Goal: Transaction & Acquisition: Purchase product/service

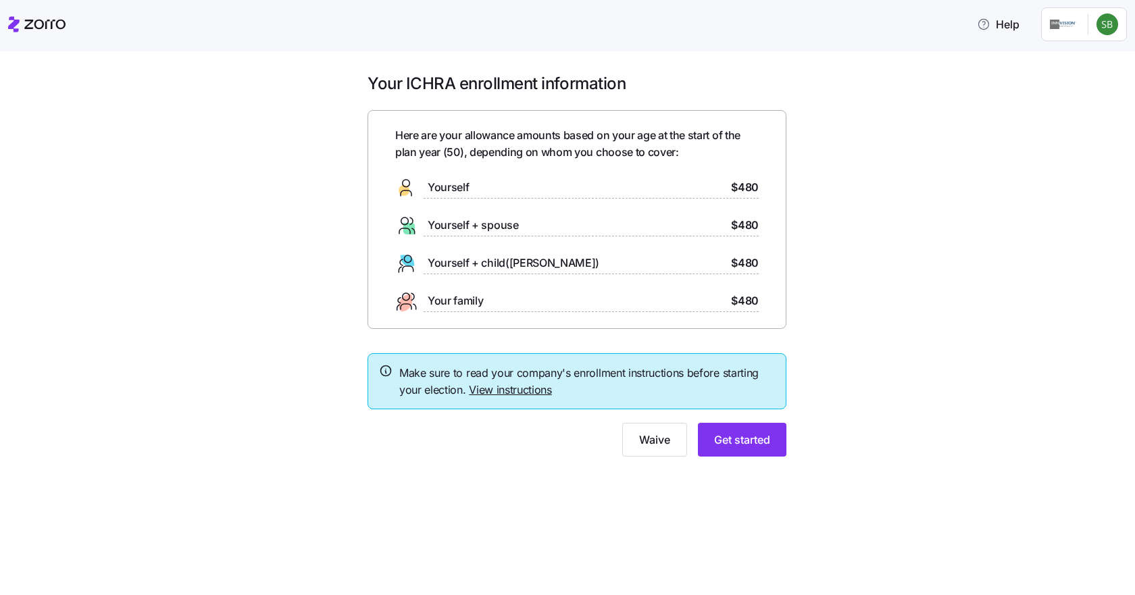
click at [493, 390] on link "View instructions" at bounding box center [510, 390] width 83 height 14
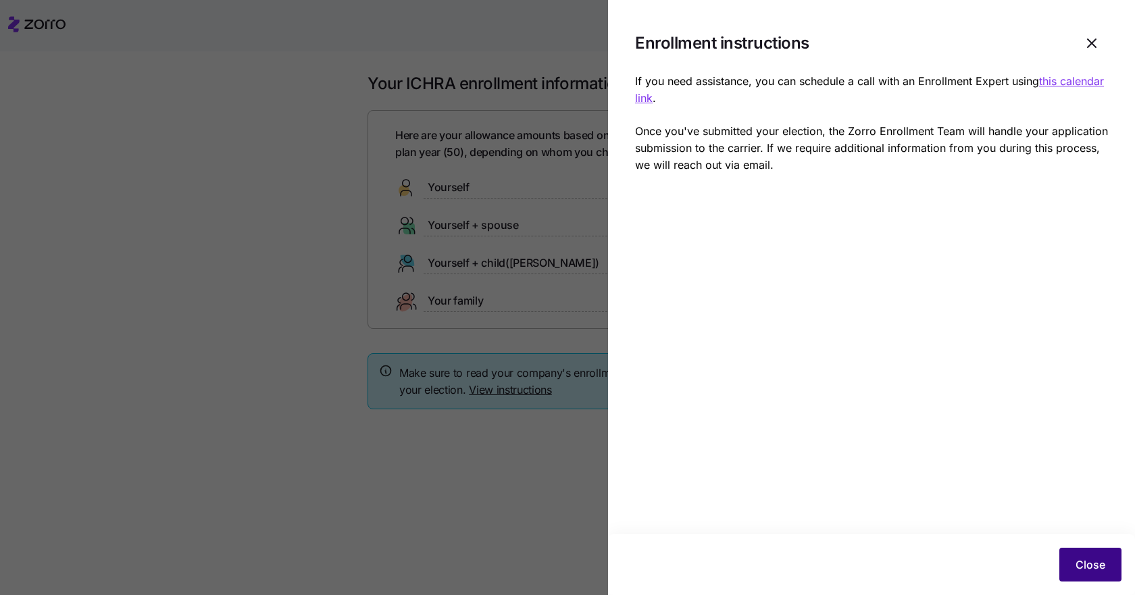
click at [1099, 561] on span "Close" at bounding box center [1090, 565] width 30 height 16
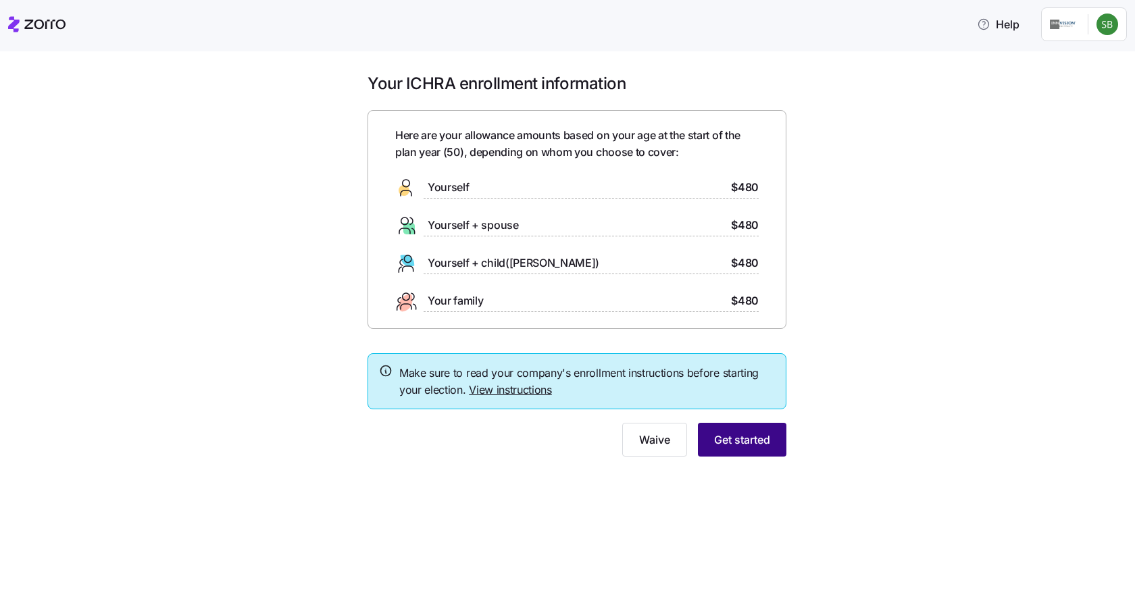
click at [757, 437] on span "Get started" at bounding box center [742, 440] width 56 height 16
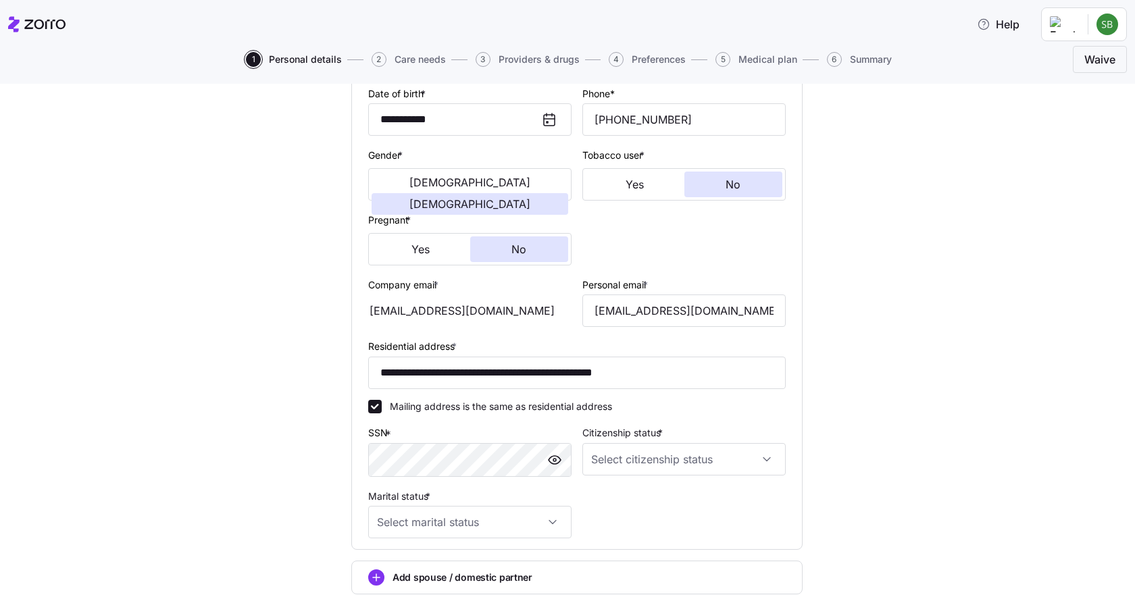
scroll to position [270, 0]
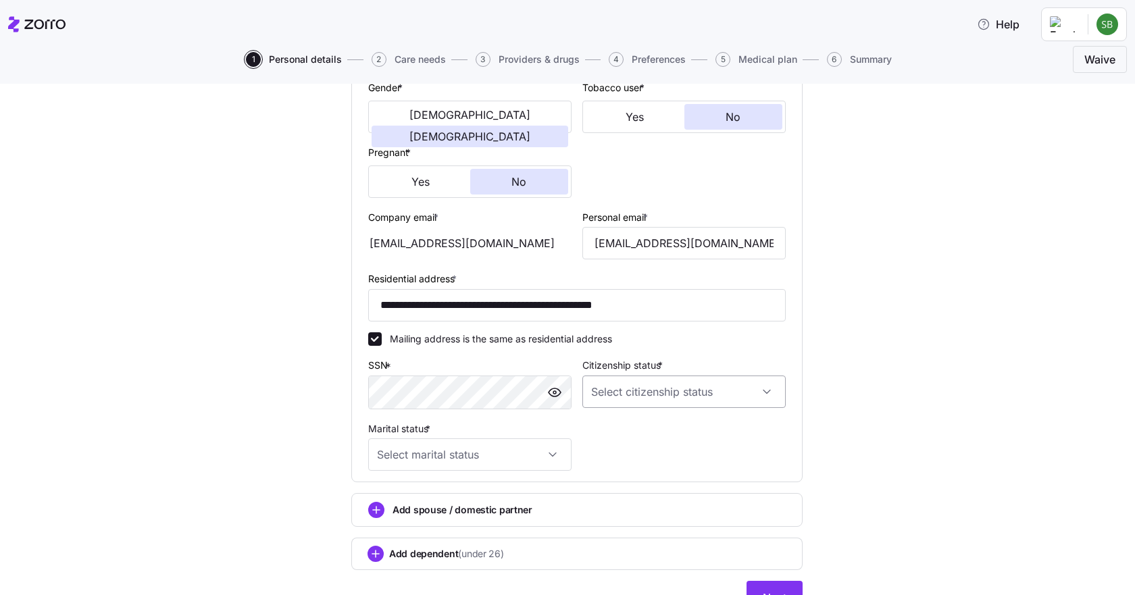
click at [721, 395] on input "Citizenship status *" at bounding box center [683, 392] width 203 height 32
click at [606, 491] on span "Other" at bounding box center [606, 489] width 25 height 15
type input "Other"
click at [433, 463] on input "Marital status *" at bounding box center [469, 454] width 203 height 32
click at [411, 528] on span "Married" at bounding box center [397, 524] width 34 height 15
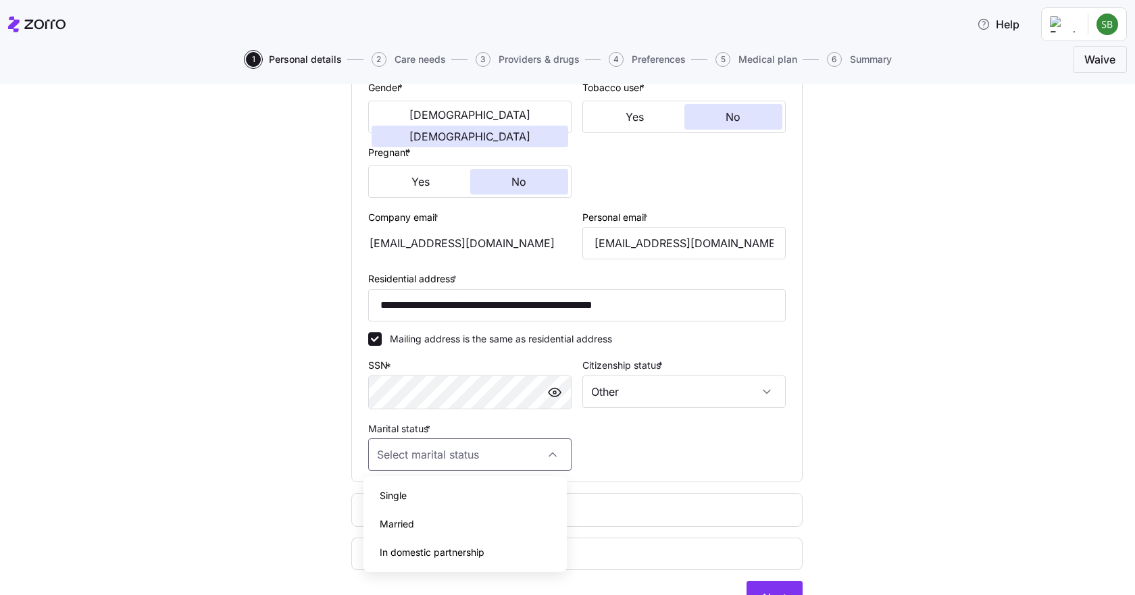
type input "Married"
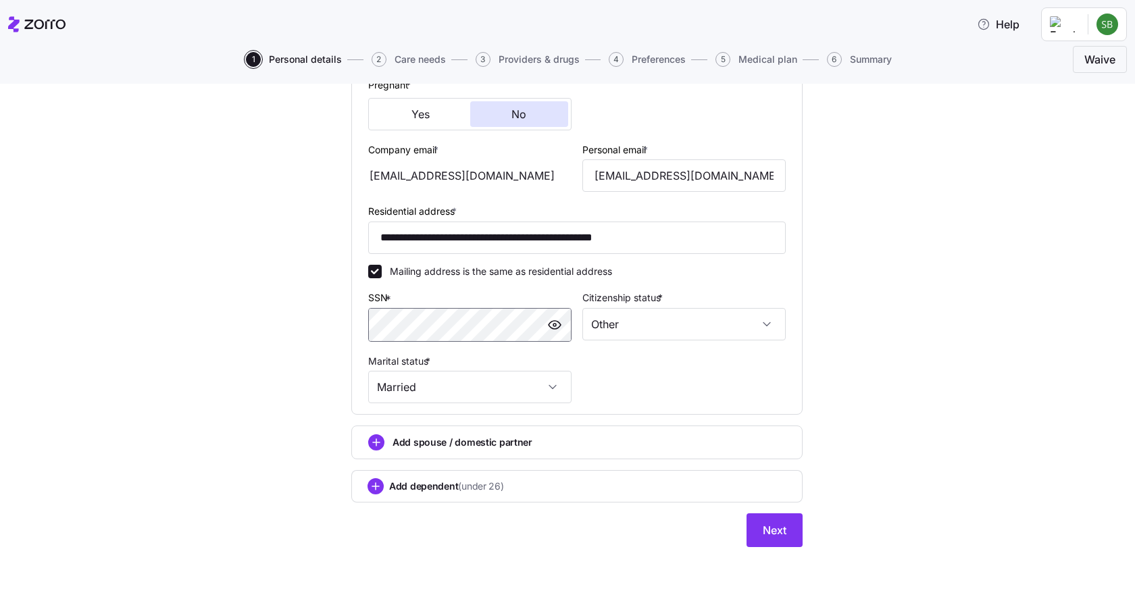
scroll to position [338, 0]
click at [777, 530] on span "Next" at bounding box center [775, 529] width 24 height 16
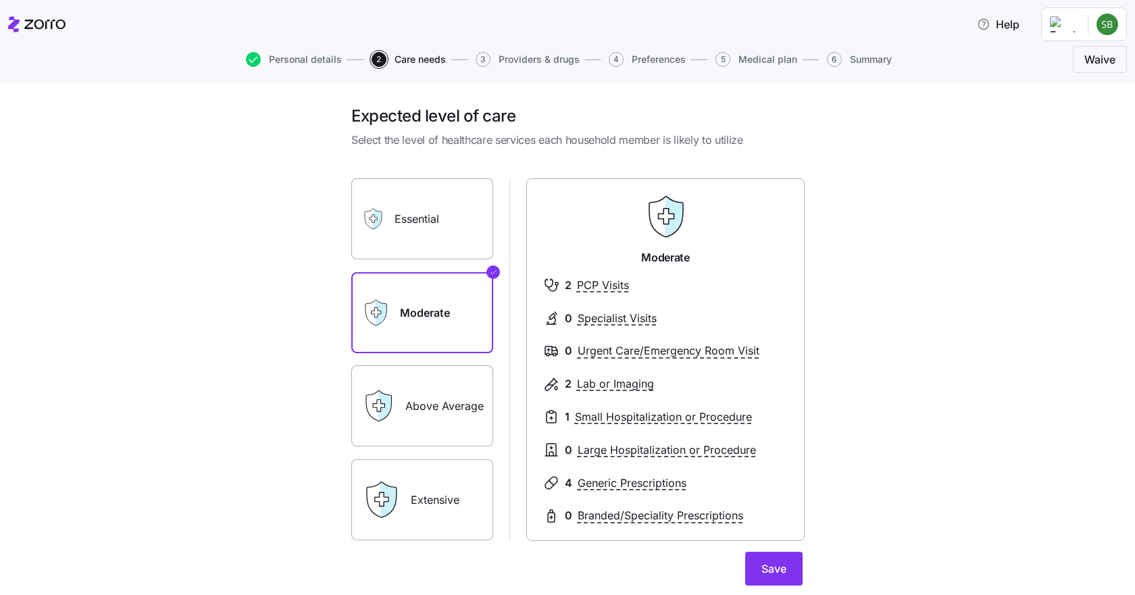
click at [409, 395] on label "Above Average" at bounding box center [422, 405] width 142 height 81
click at [0, 0] on input "Above Average" at bounding box center [0, 0] width 0 height 0
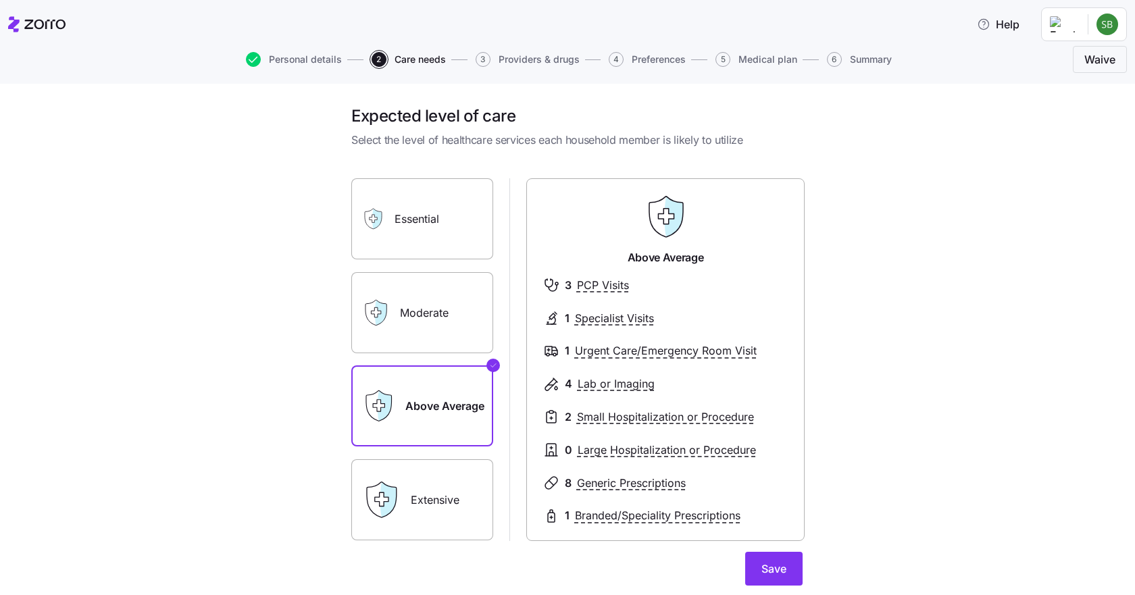
click at [423, 222] on label "Essential" at bounding box center [422, 218] width 142 height 81
click at [0, 0] on input "Essential" at bounding box center [0, 0] width 0 height 0
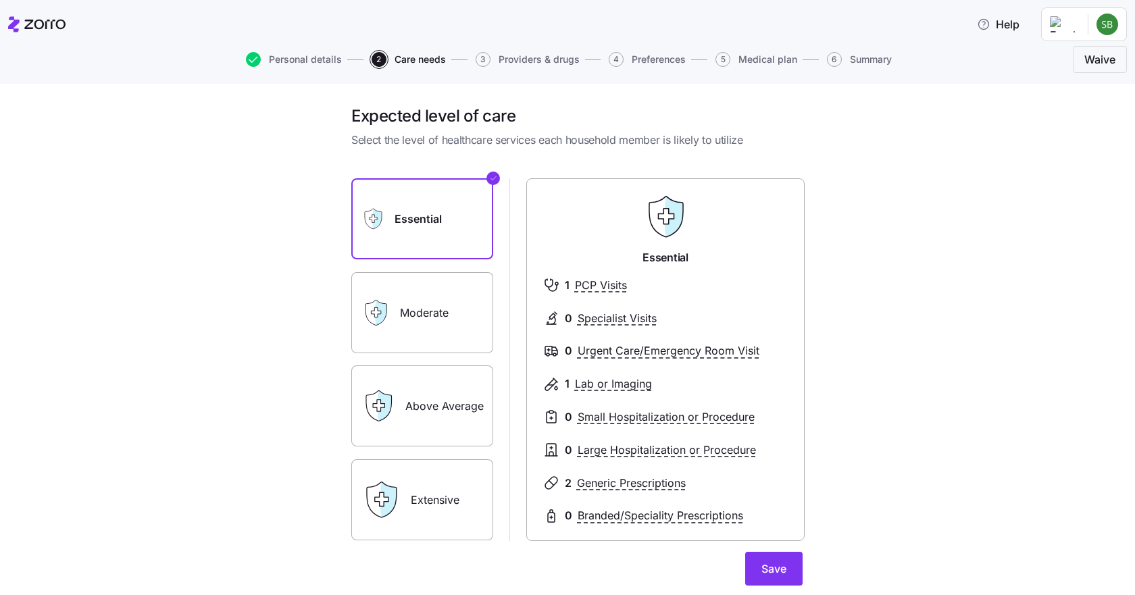
click at [424, 307] on label "Moderate" at bounding box center [422, 312] width 142 height 81
click at [0, 0] on input "Moderate" at bounding box center [0, 0] width 0 height 0
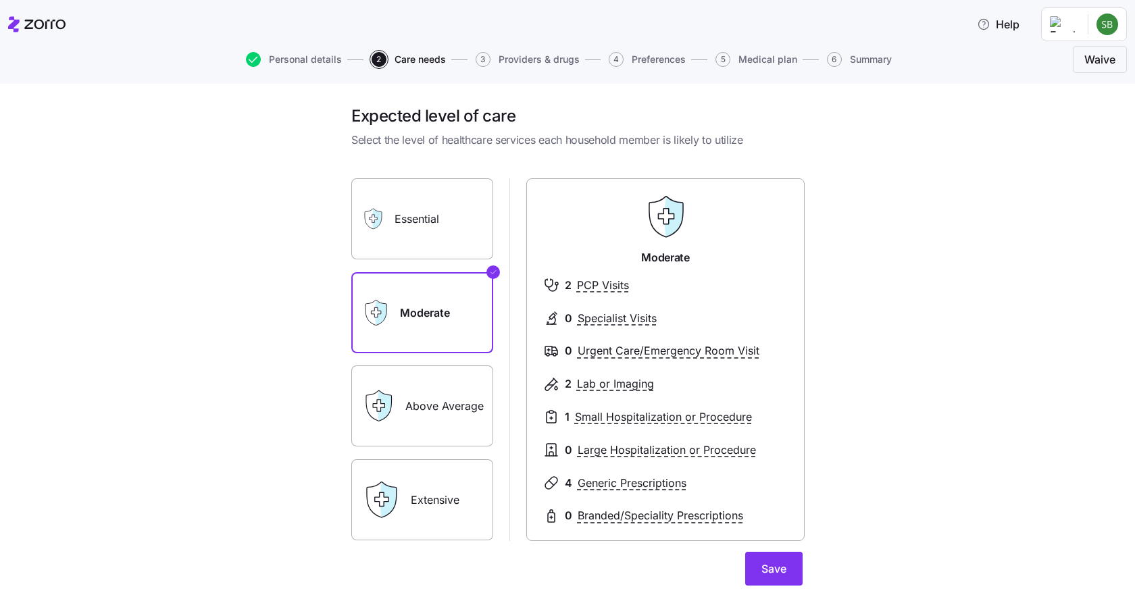
click at [422, 220] on label "Essential" at bounding box center [422, 218] width 142 height 81
click at [0, 0] on input "Essential" at bounding box center [0, 0] width 0 height 0
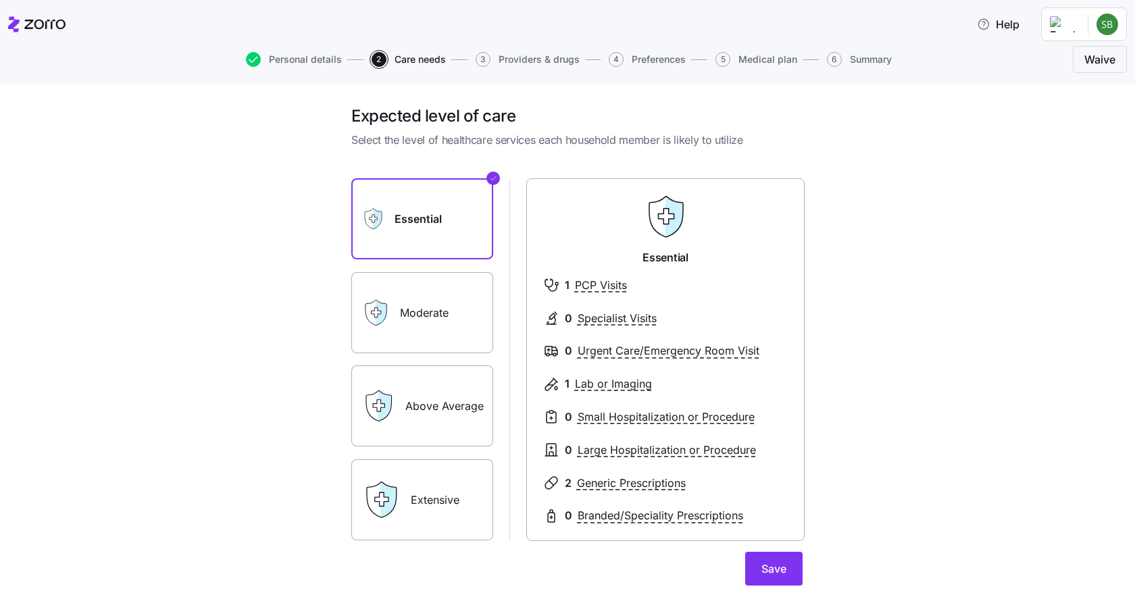
click at [438, 313] on label "Moderate" at bounding box center [422, 312] width 142 height 81
click at [0, 0] on input "Moderate" at bounding box center [0, 0] width 0 height 0
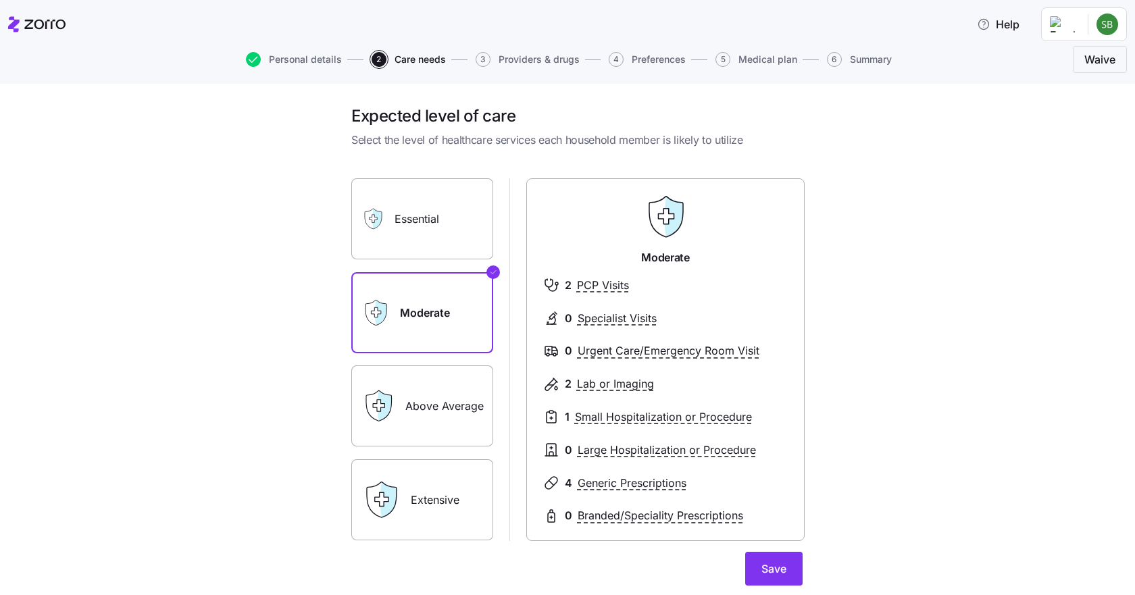
click at [416, 213] on label "Essential" at bounding box center [422, 218] width 142 height 81
click at [0, 0] on input "Essential" at bounding box center [0, 0] width 0 height 0
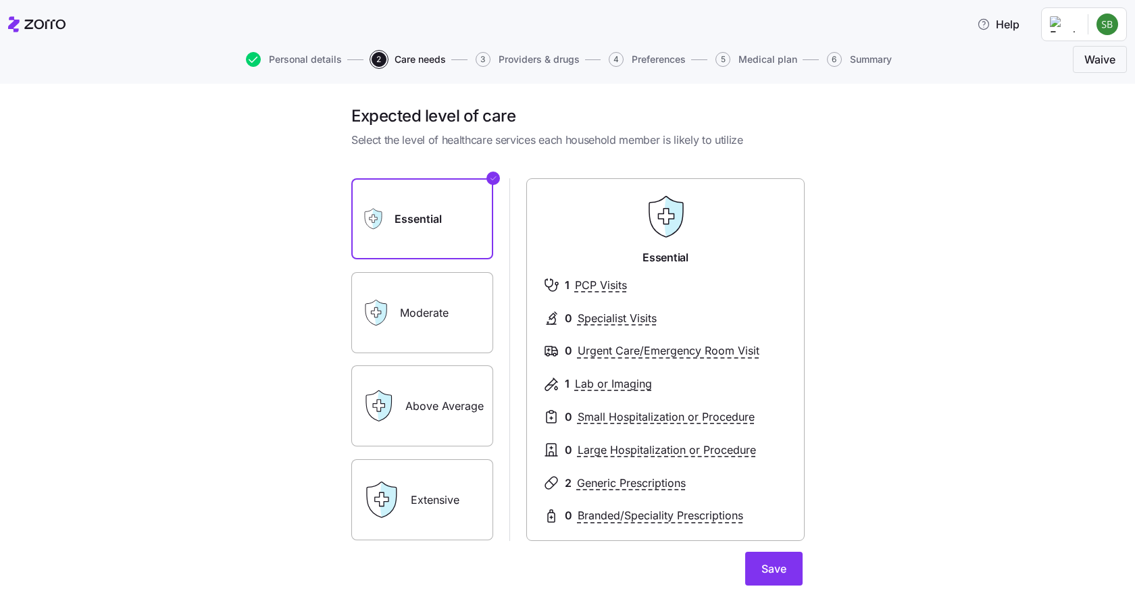
click at [978, 359] on div "Expected level of care Select the level of healthcare services each household m…" at bounding box center [577, 390] width 1078 height 570
click at [769, 564] on span "Save" at bounding box center [773, 569] width 25 height 16
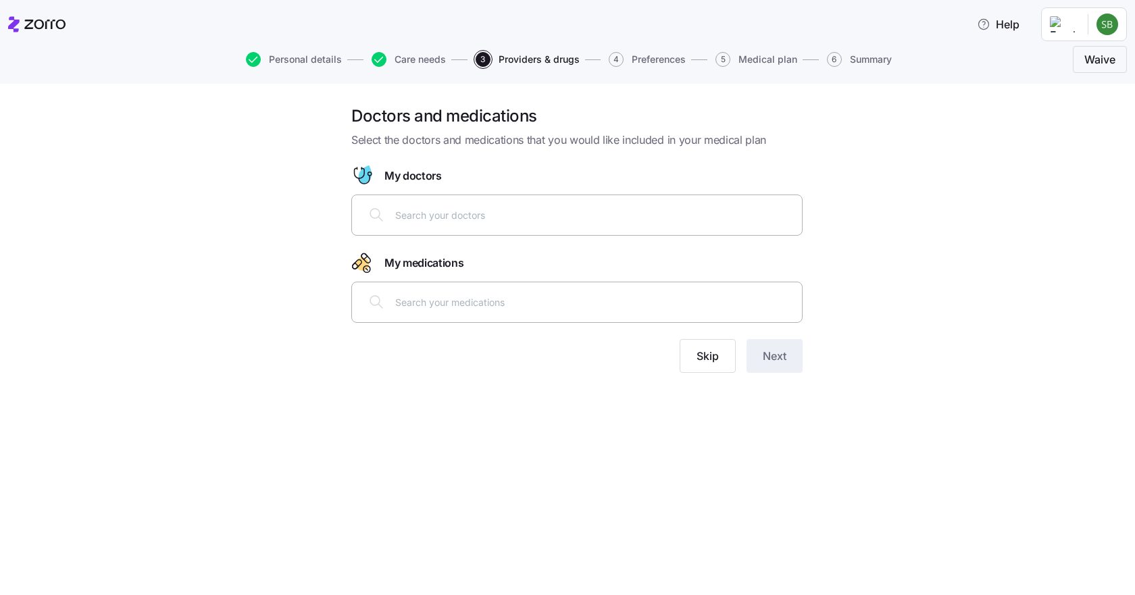
click at [437, 220] on input "text" at bounding box center [594, 214] width 399 height 15
click at [711, 357] on span "Skip" at bounding box center [707, 356] width 22 height 16
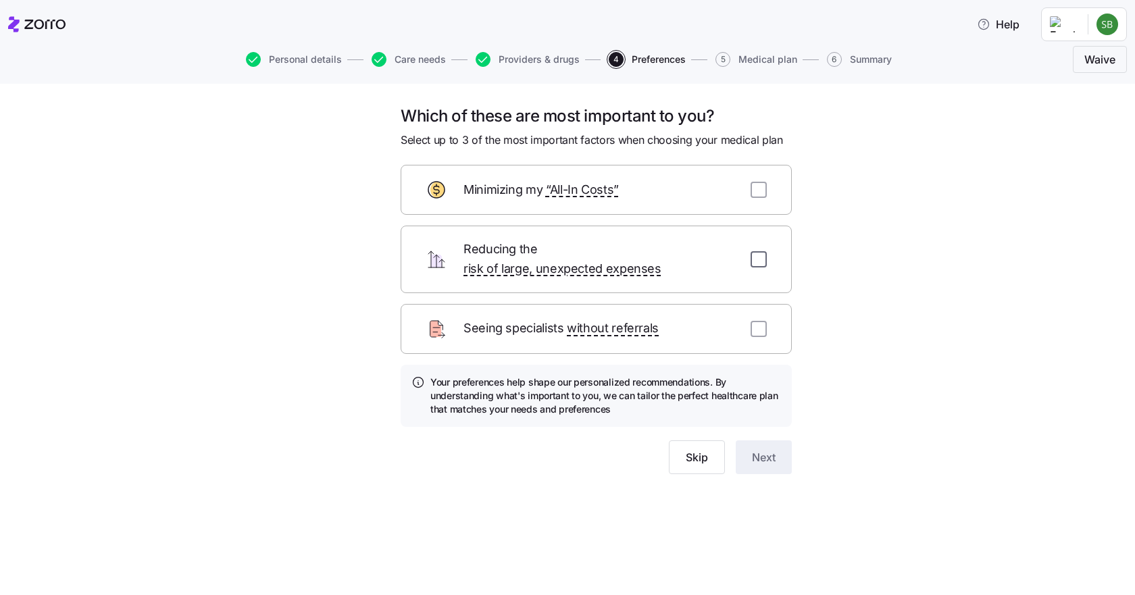
click at [765, 251] on input "checkbox" at bounding box center [758, 259] width 16 height 16
checkbox input "true"
click at [754, 186] on input "checkbox" at bounding box center [758, 190] width 16 height 16
drag, startPoint x: 763, startPoint y: 188, endPoint x: 751, endPoint y: 209, distance: 24.5
click at [760, 188] on input "checkbox" at bounding box center [758, 190] width 16 height 16
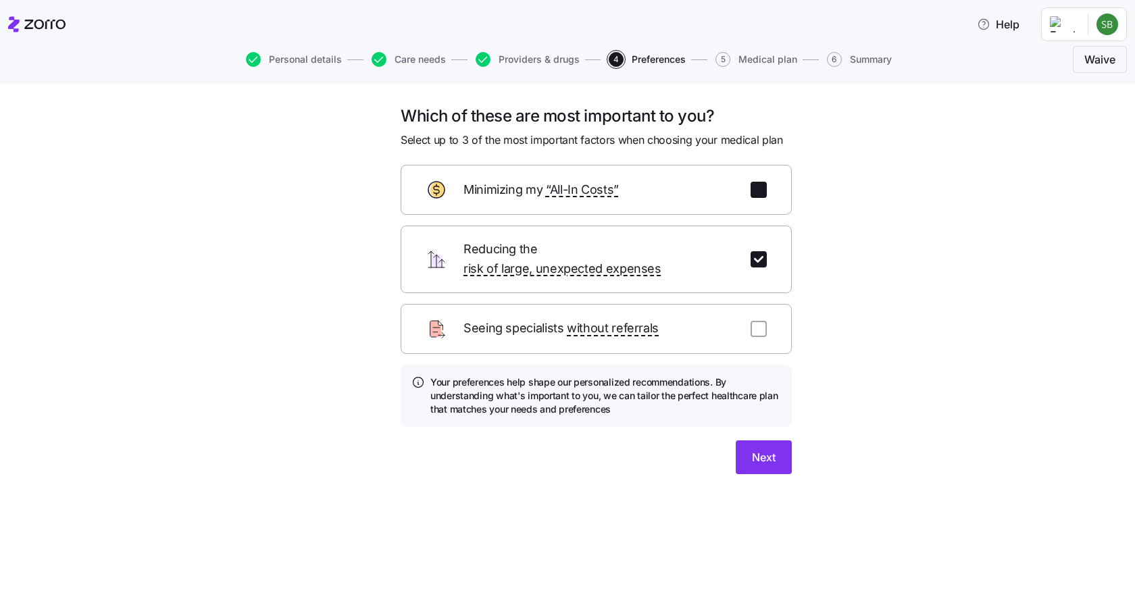
checkbox input "false"
click at [767, 449] on span "Next" at bounding box center [764, 457] width 24 height 16
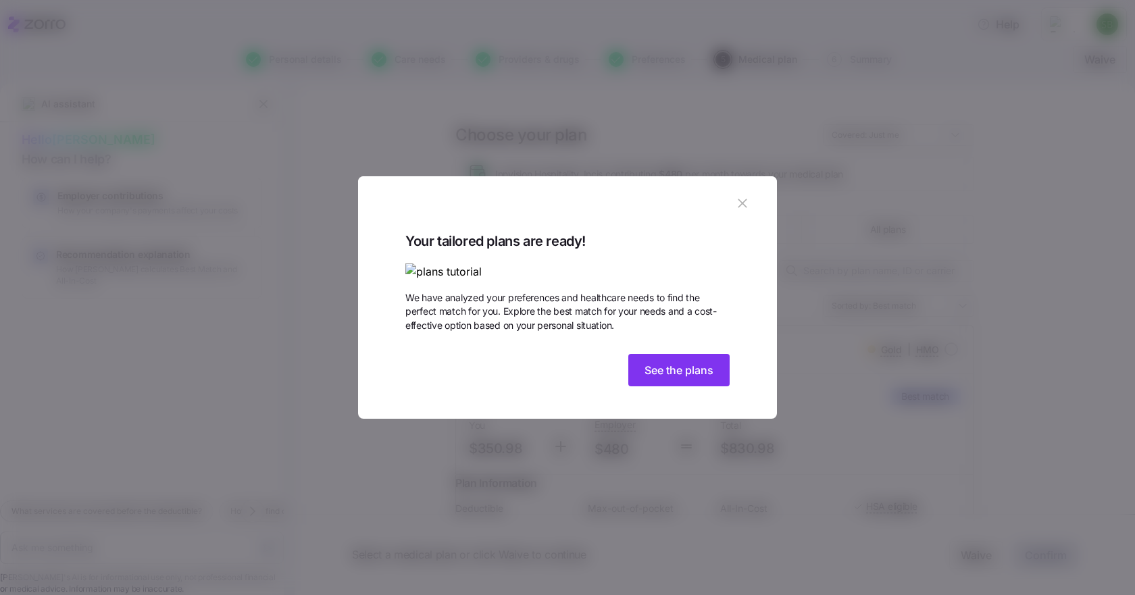
click at [499, 263] on img at bounding box center [567, 271] width 324 height 17
click at [687, 378] on span "See the plans" at bounding box center [678, 370] width 69 height 16
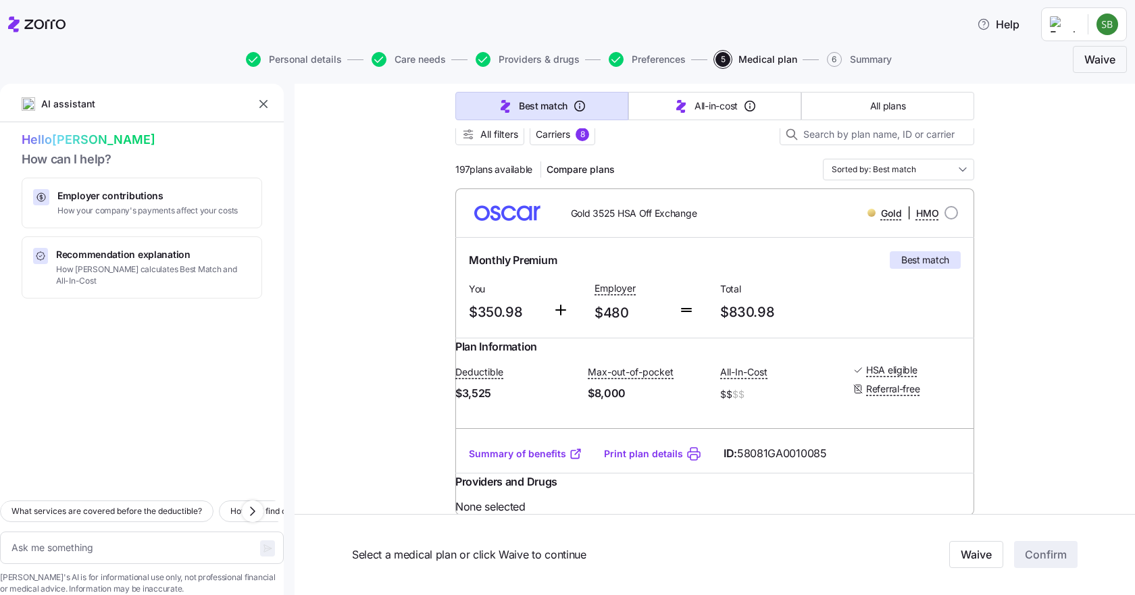
scroll to position [135, 0]
drag, startPoint x: 879, startPoint y: 306, endPoint x: 1077, endPoint y: 370, distance: 208.1
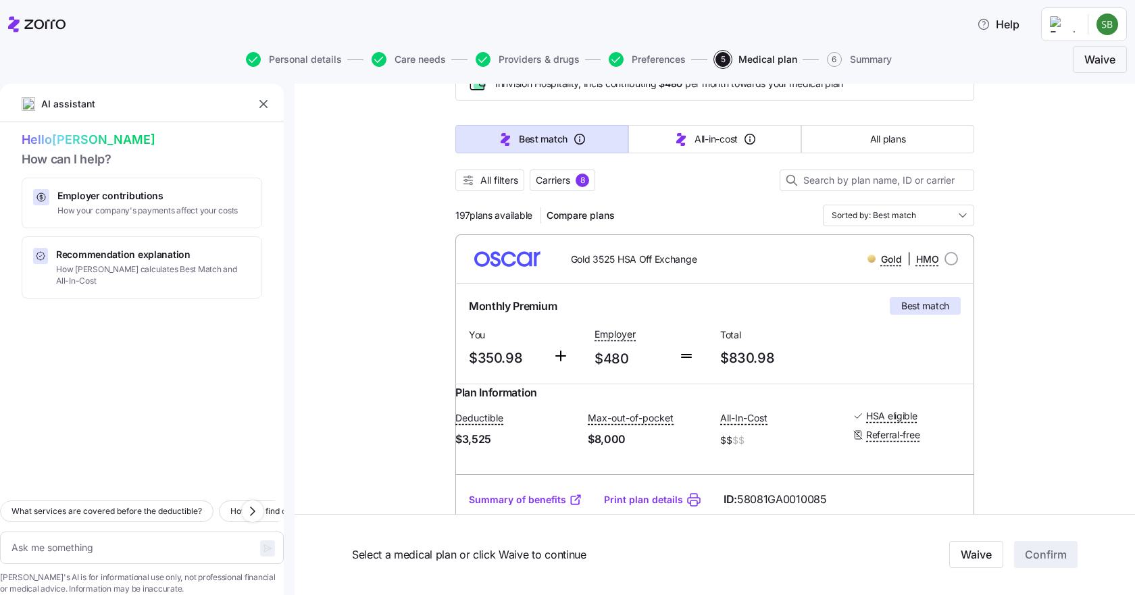
scroll to position [0, 0]
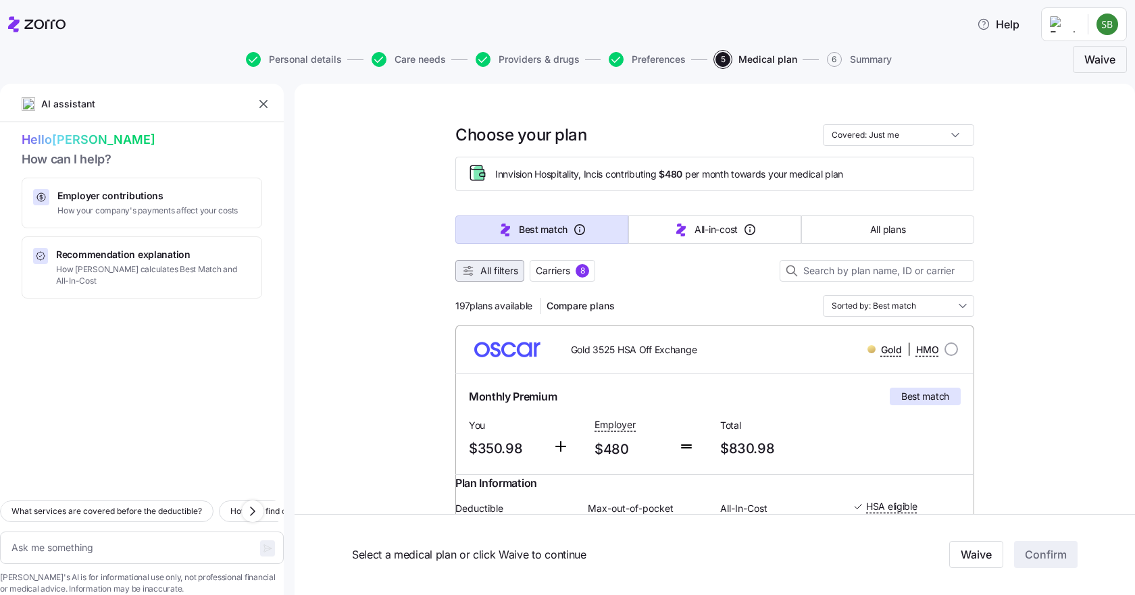
click at [480, 273] on span "All filters" at bounding box center [499, 271] width 38 height 14
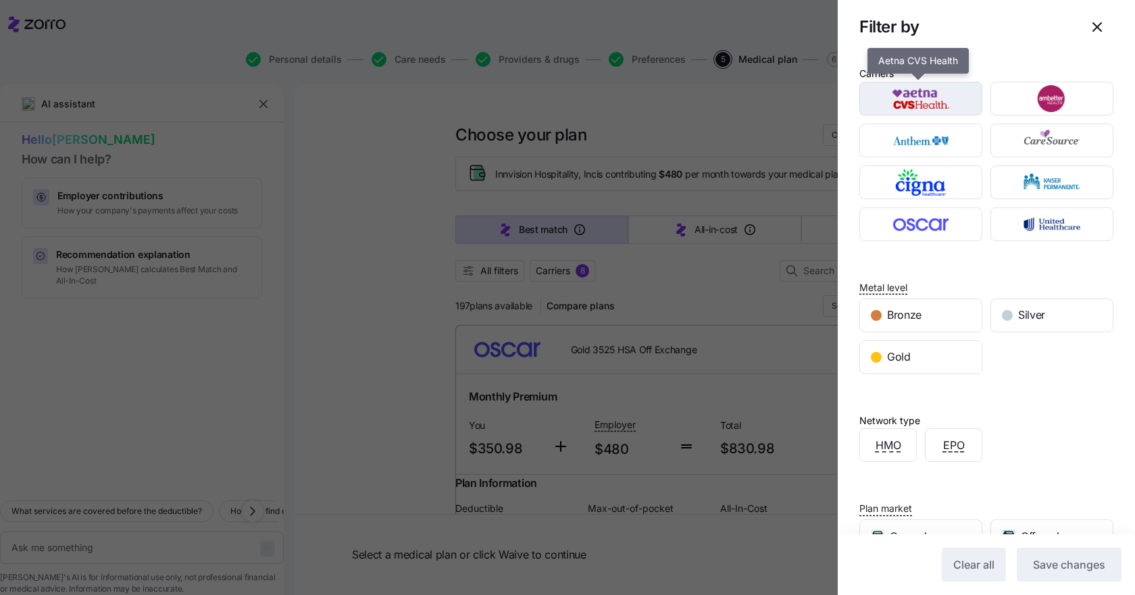
click at [918, 96] on img "button" at bounding box center [920, 98] width 99 height 27
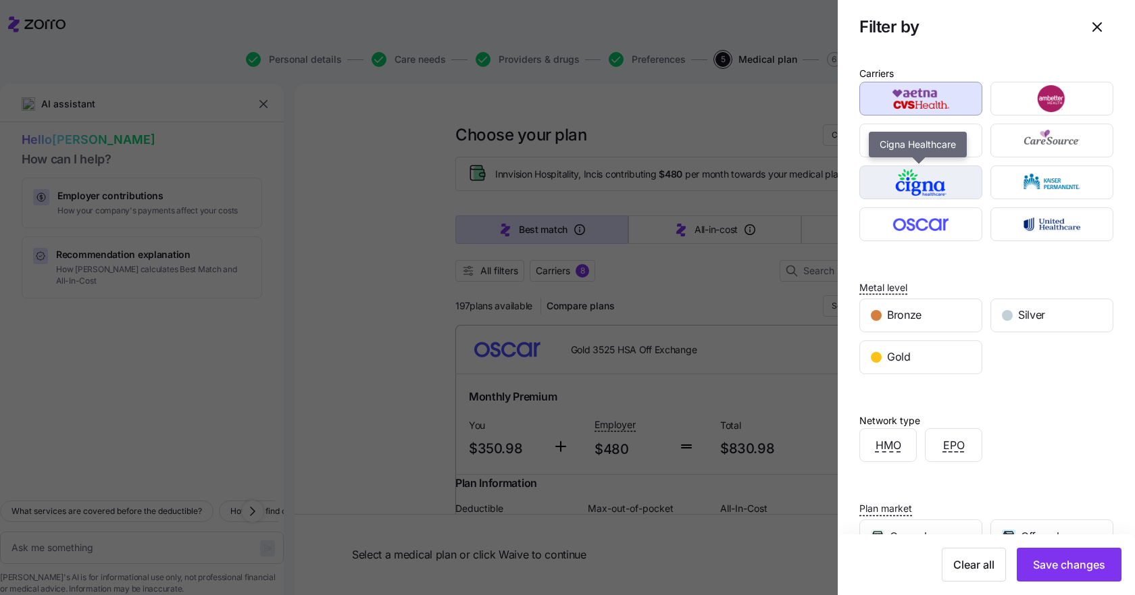
click at [929, 178] on img "button" at bounding box center [920, 182] width 99 height 27
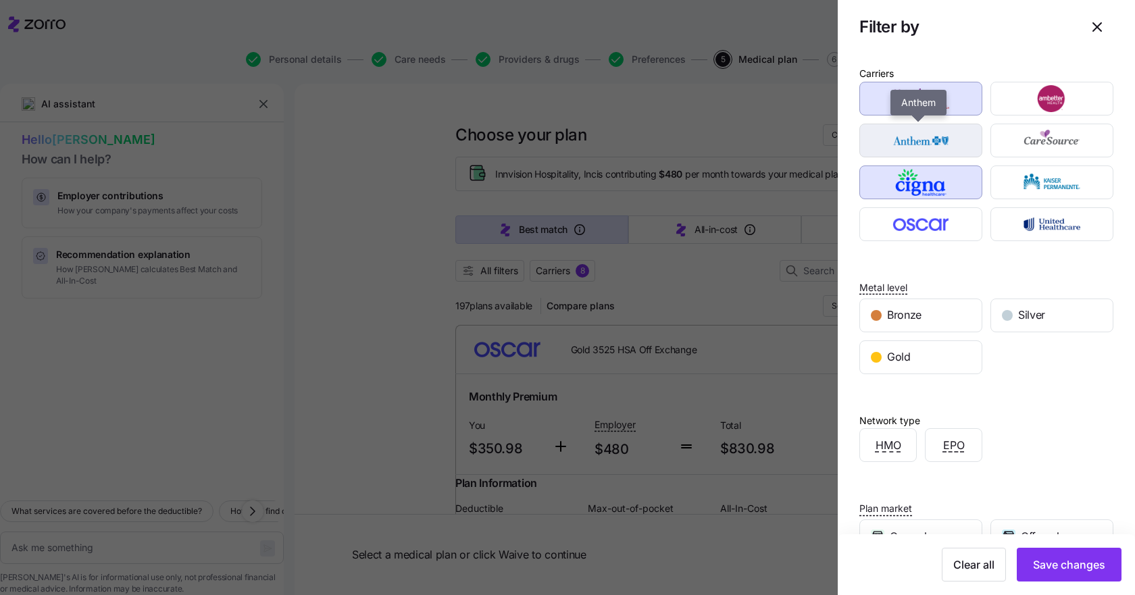
click at [909, 138] on img "button" at bounding box center [920, 140] width 99 height 27
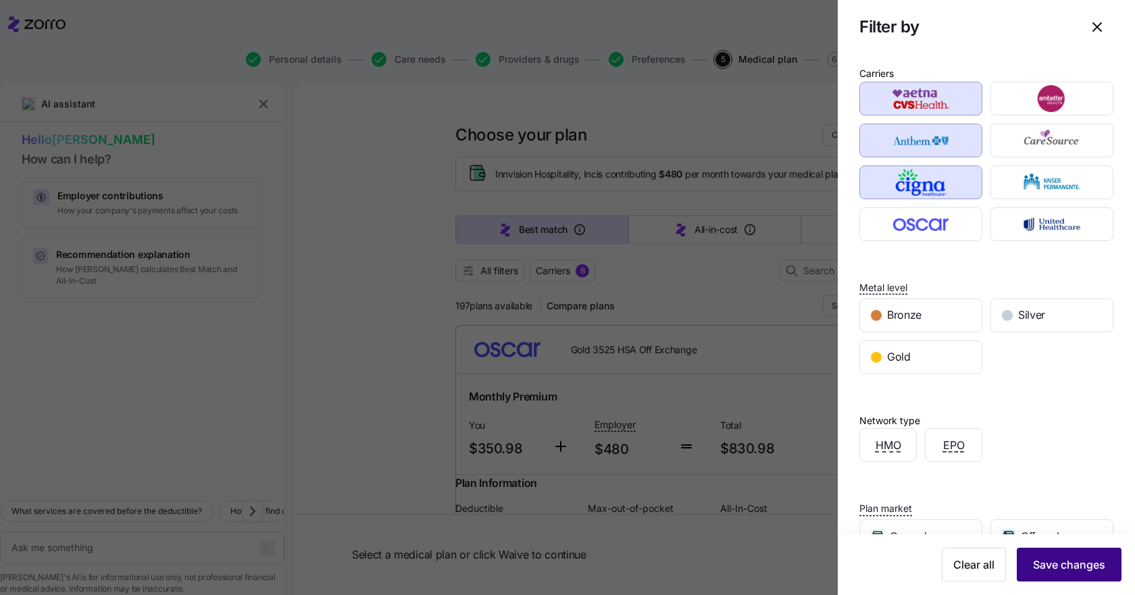
click at [1062, 563] on span "Save changes" at bounding box center [1069, 565] width 72 height 16
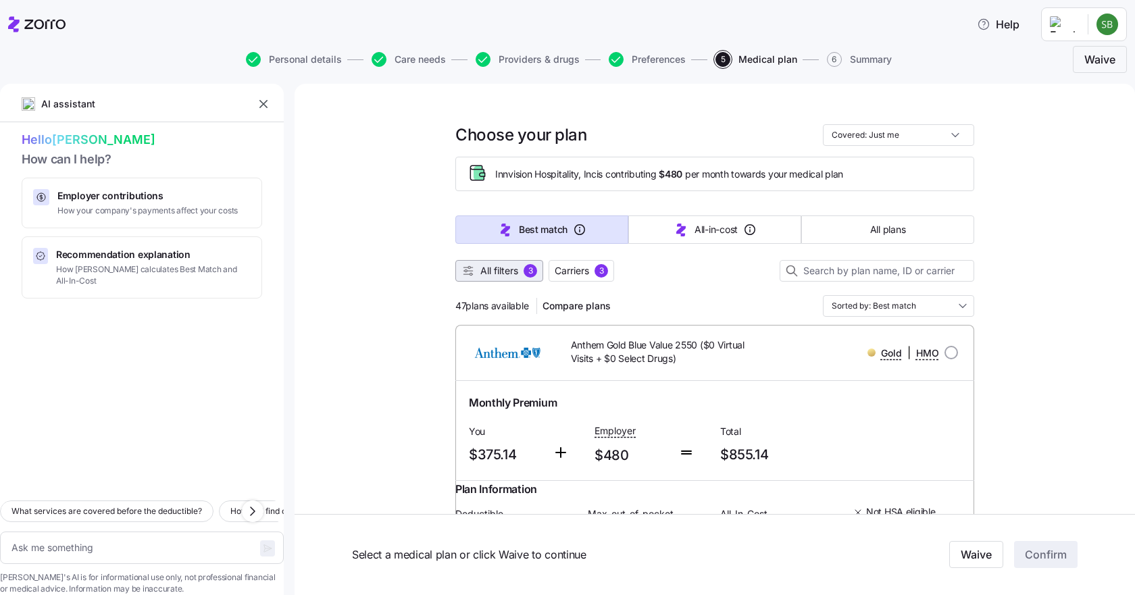
click at [492, 273] on span "All filters" at bounding box center [499, 271] width 38 height 14
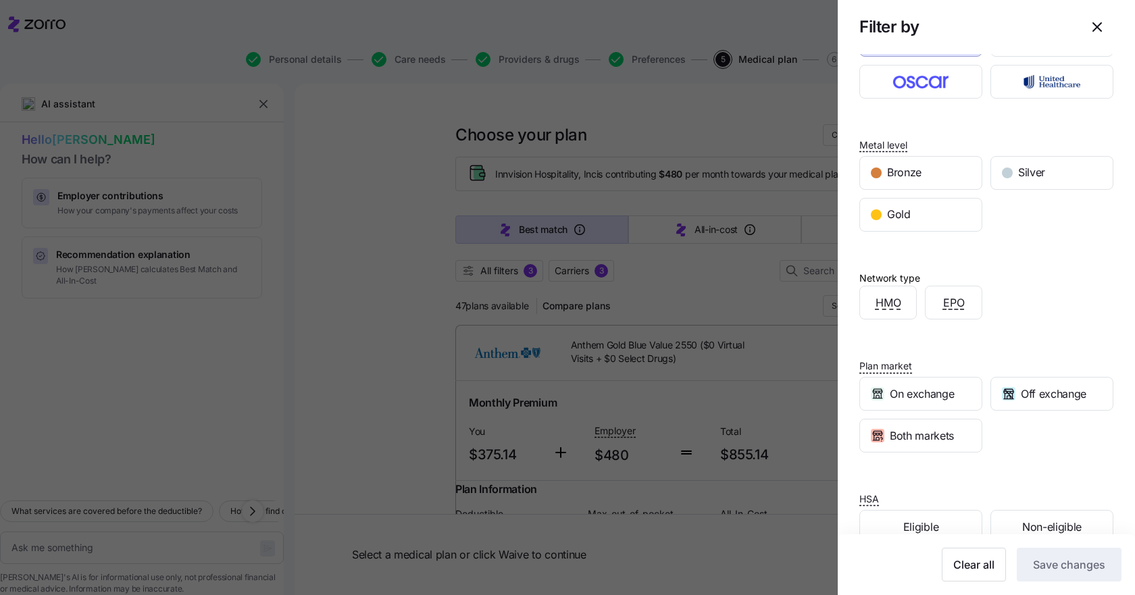
scroll to position [174, 0]
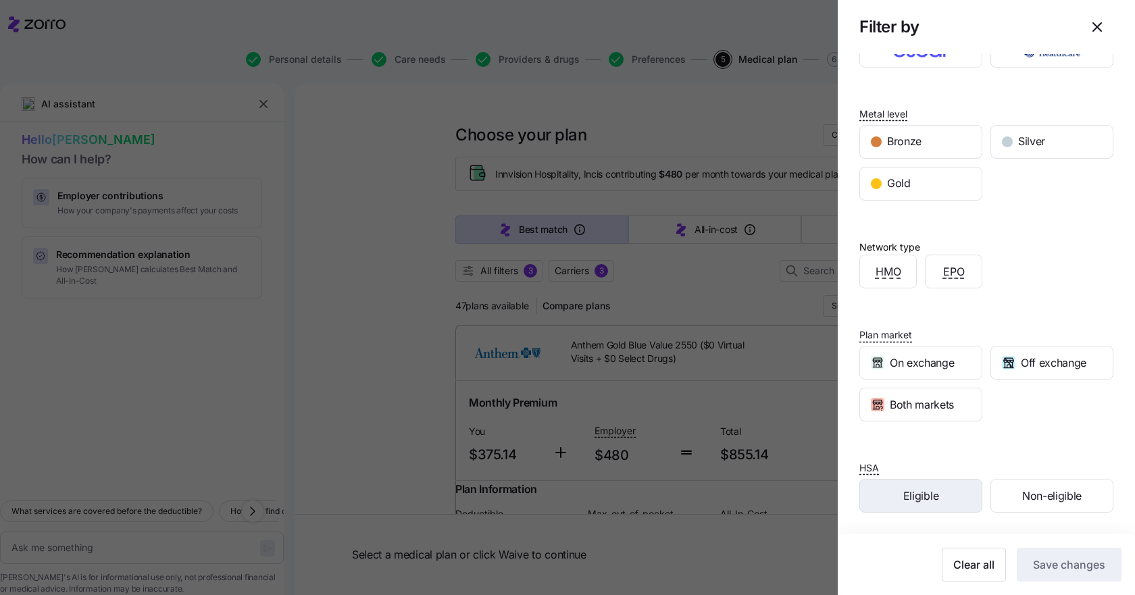
click at [919, 497] on span "Eligible" at bounding box center [920, 496] width 35 height 17
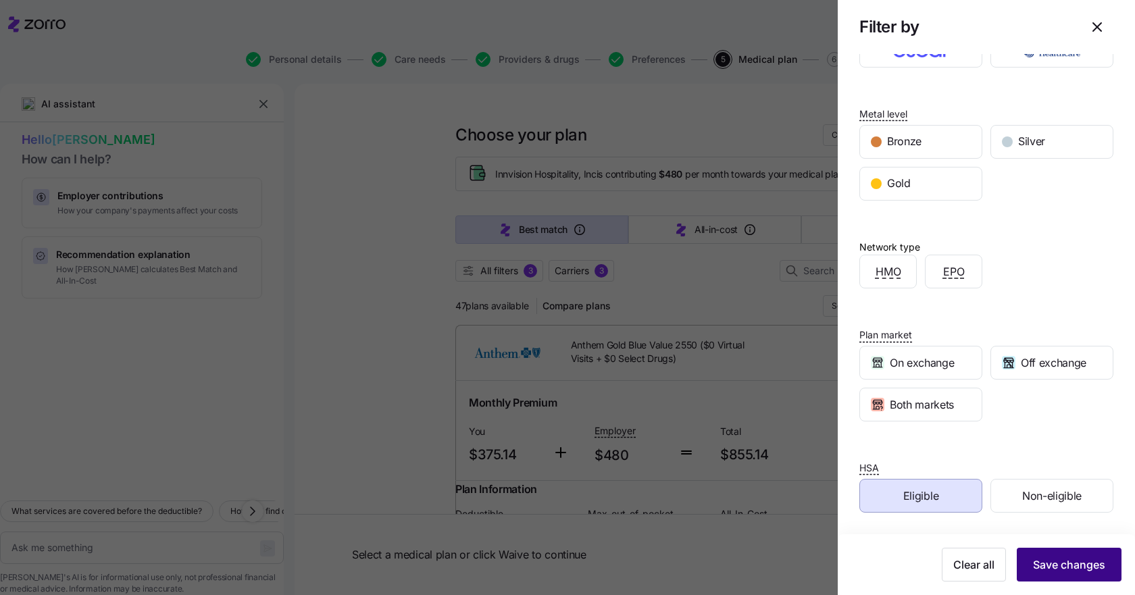
click at [1069, 565] on span "Save changes" at bounding box center [1069, 565] width 72 height 16
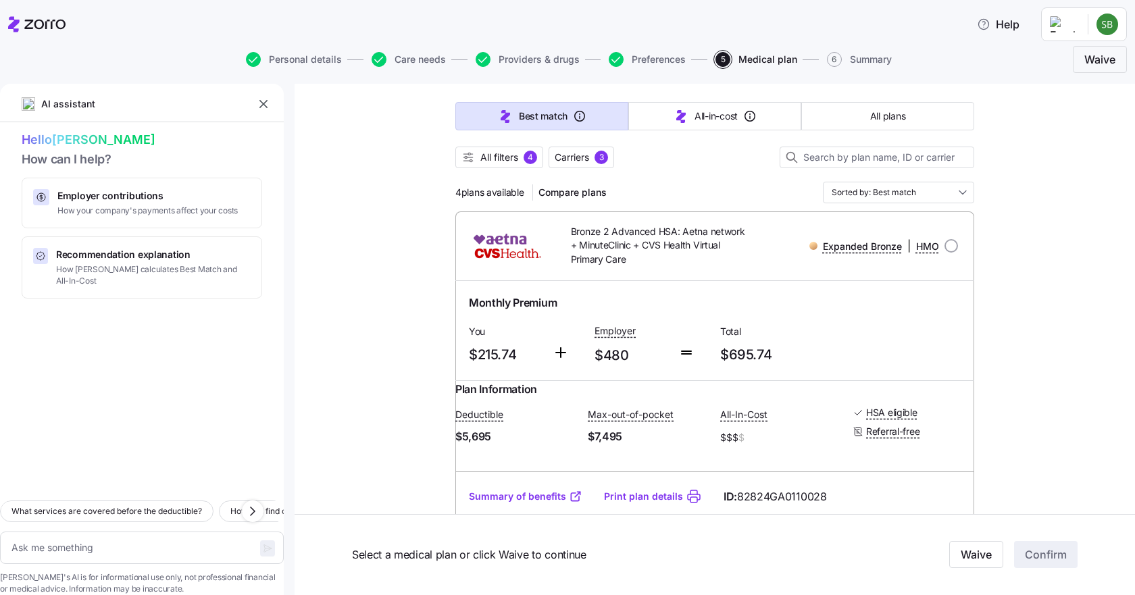
scroll to position [135, 0]
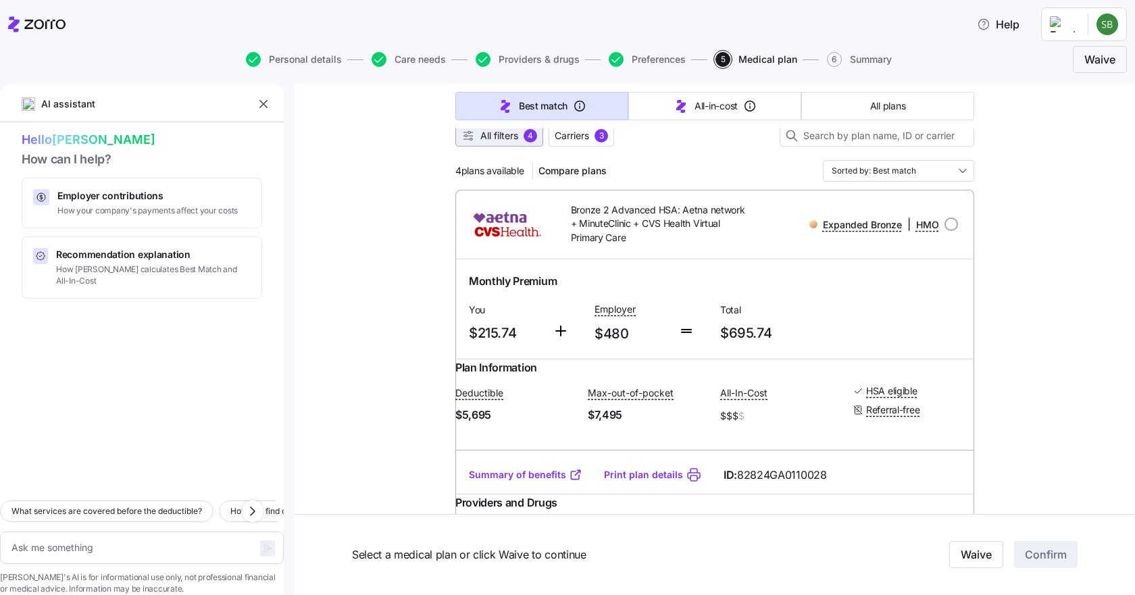
click at [503, 138] on span "All filters" at bounding box center [499, 136] width 38 height 14
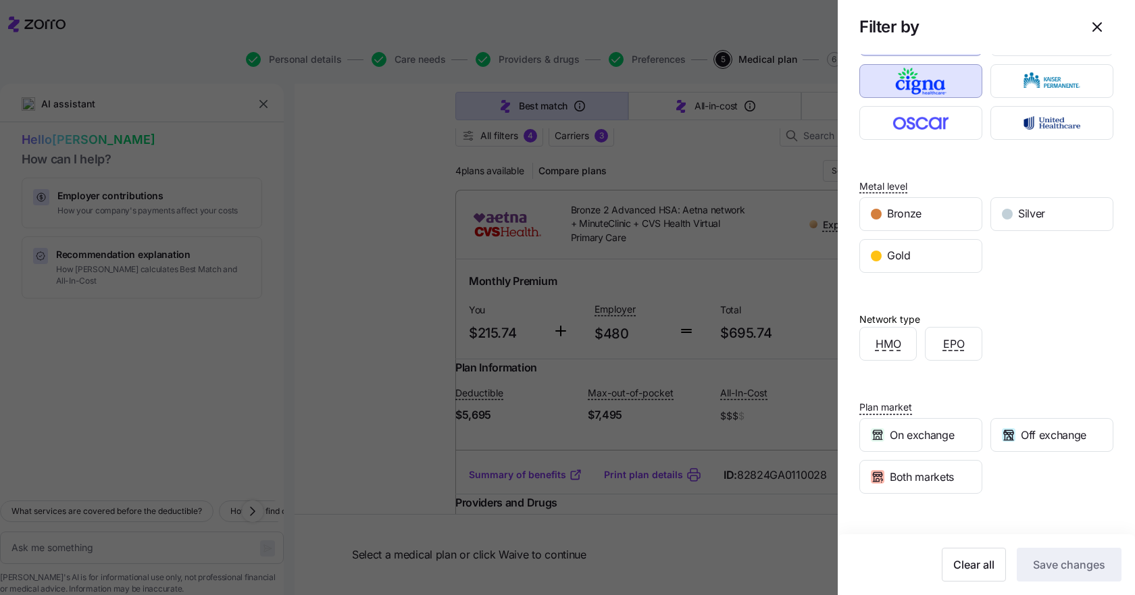
scroll to position [0, 0]
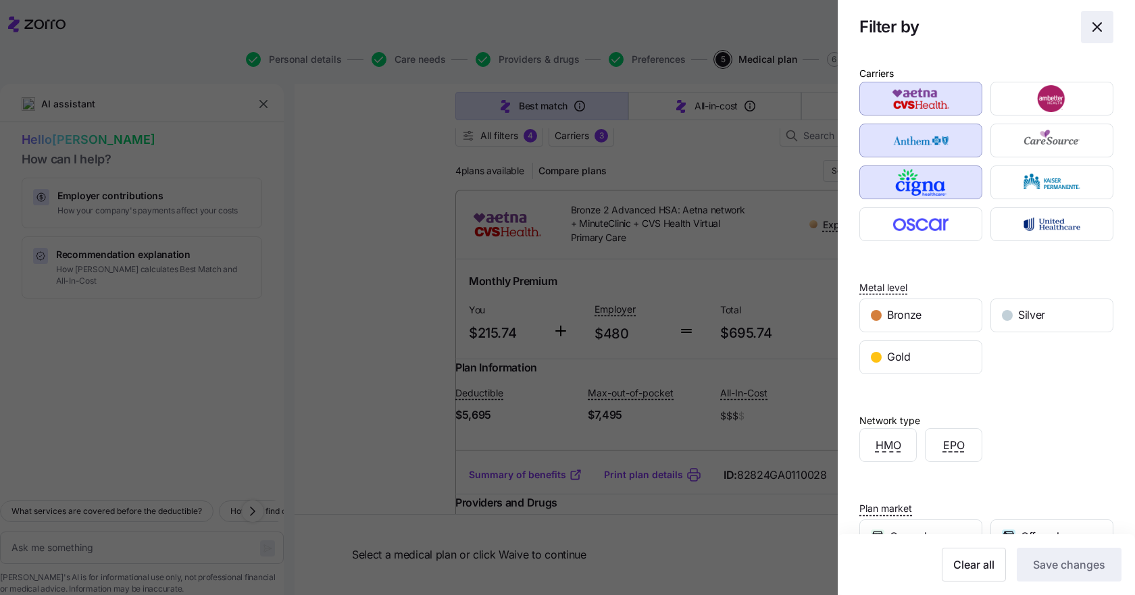
click at [1089, 28] on icon "button" at bounding box center [1097, 27] width 16 height 16
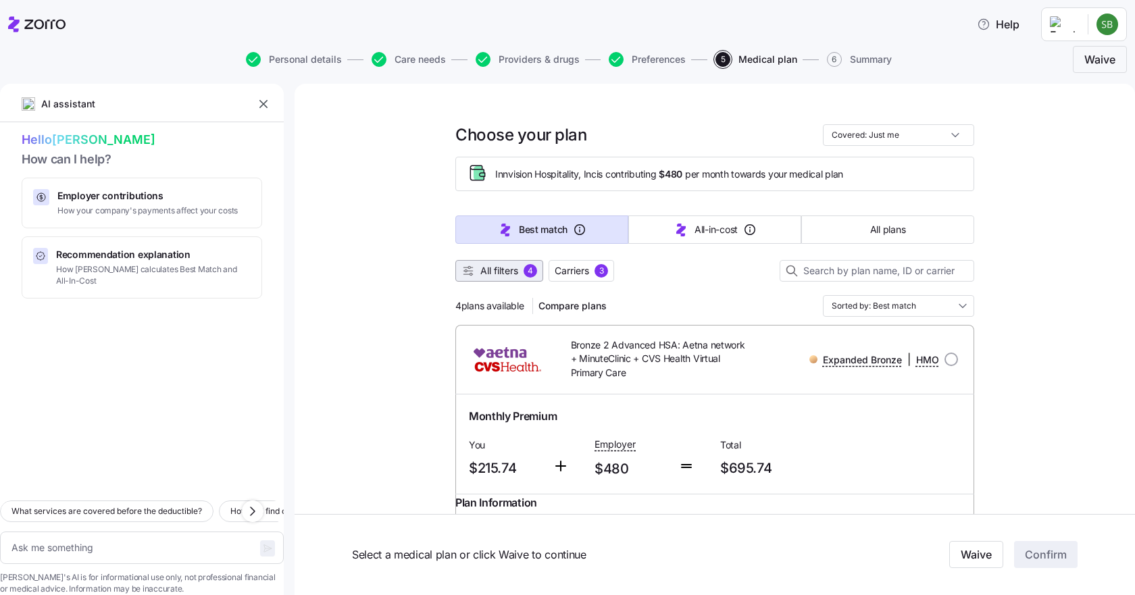
click at [480, 267] on span "All filters" at bounding box center [499, 271] width 38 height 14
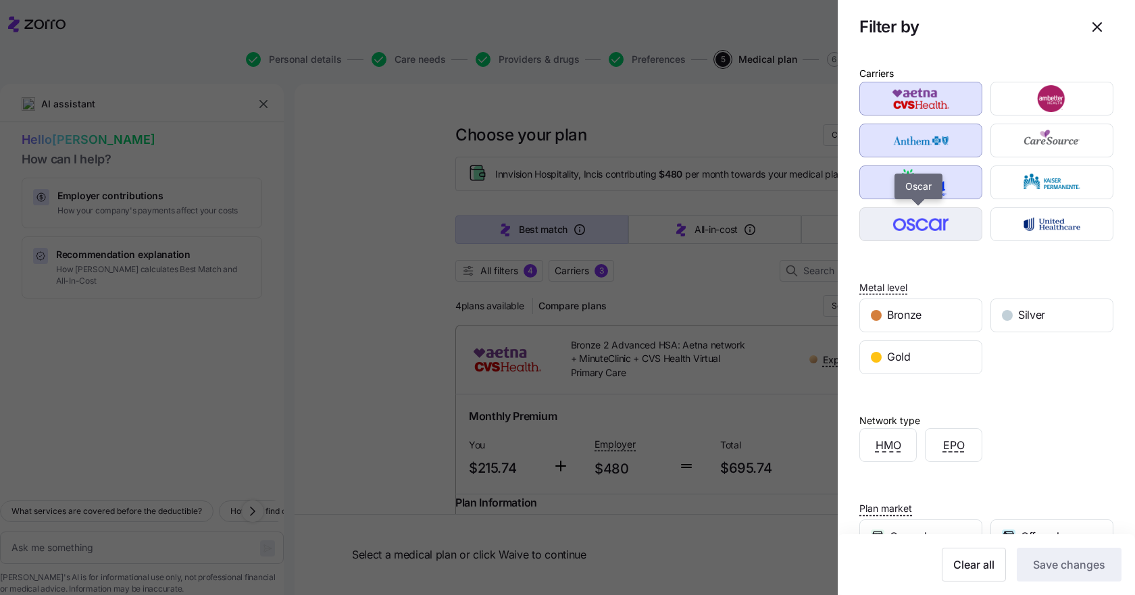
click at [913, 233] on img "button" at bounding box center [920, 224] width 99 height 27
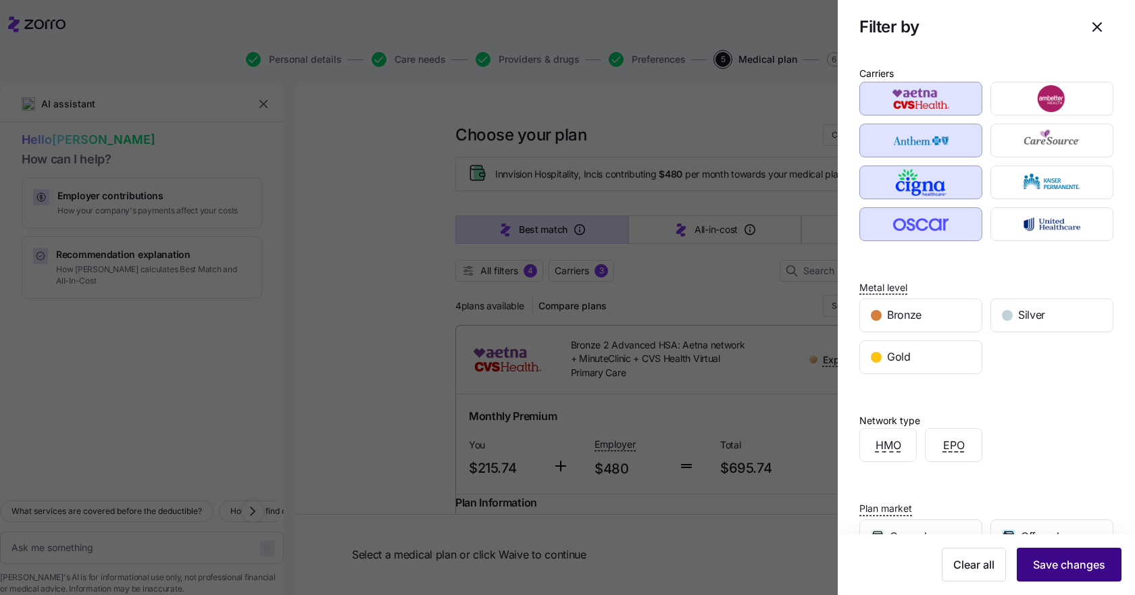
click at [1064, 567] on span "Save changes" at bounding box center [1069, 565] width 72 height 16
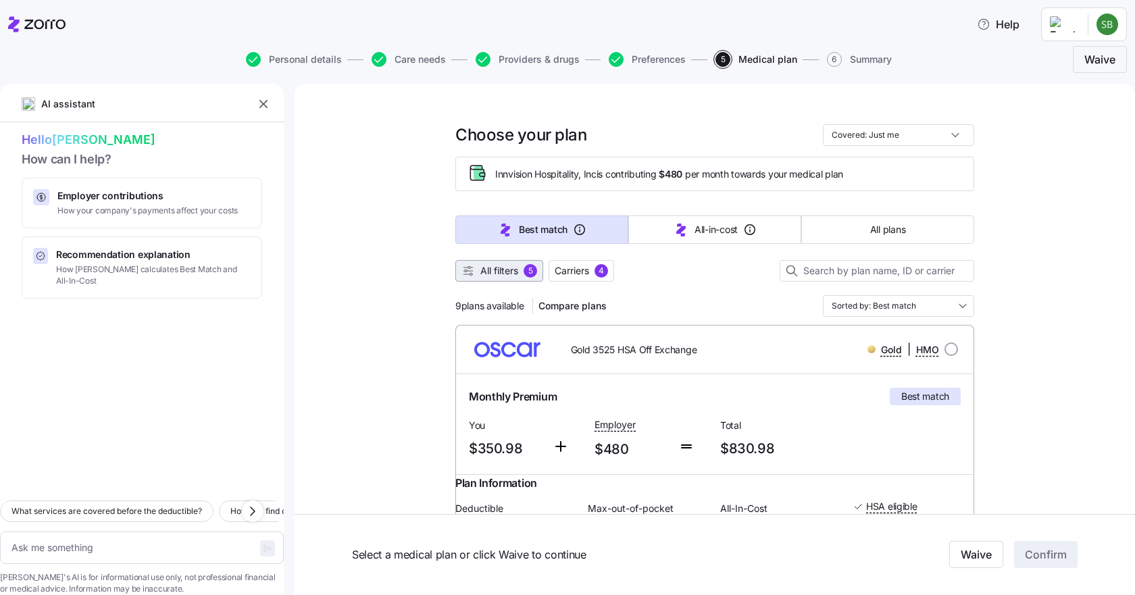
click at [486, 275] on span "All filters" at bounding box center [499, 271] width 38 height 14
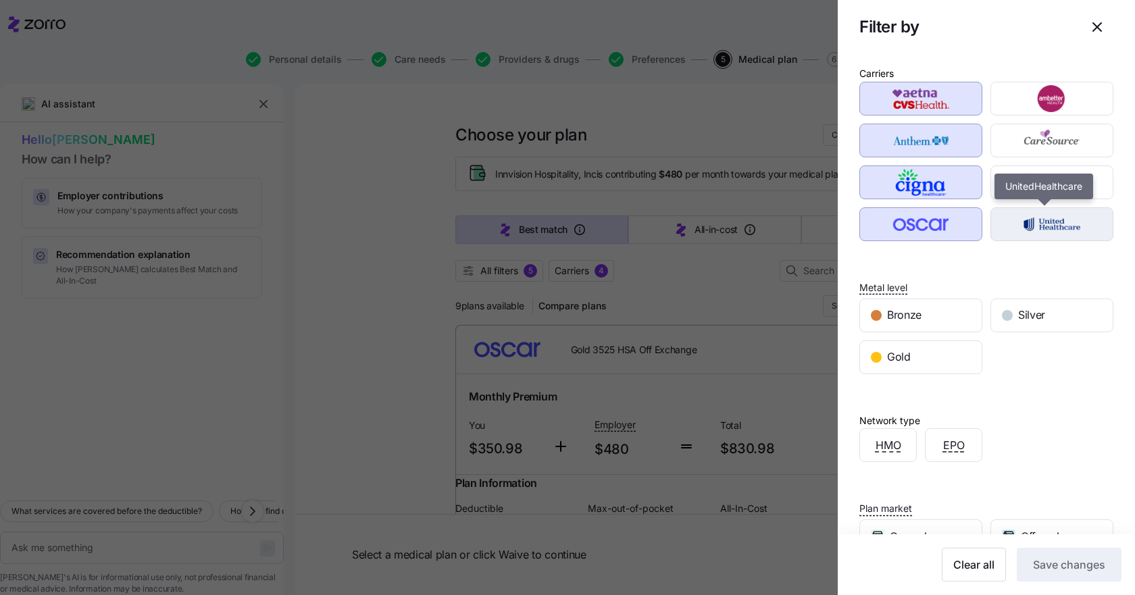
click at [1055, 220] on img "button" at bounding box center [1051, 224] width 99 height 27
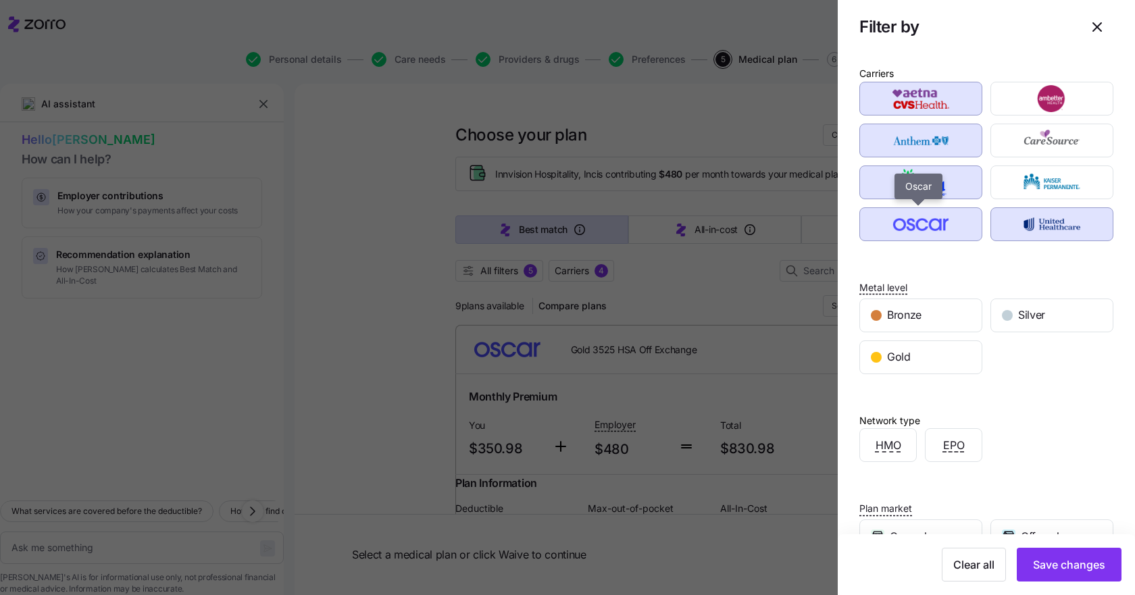
click at [908, 226] on img "button" at bounding box center [920, 224] width 99 height 27
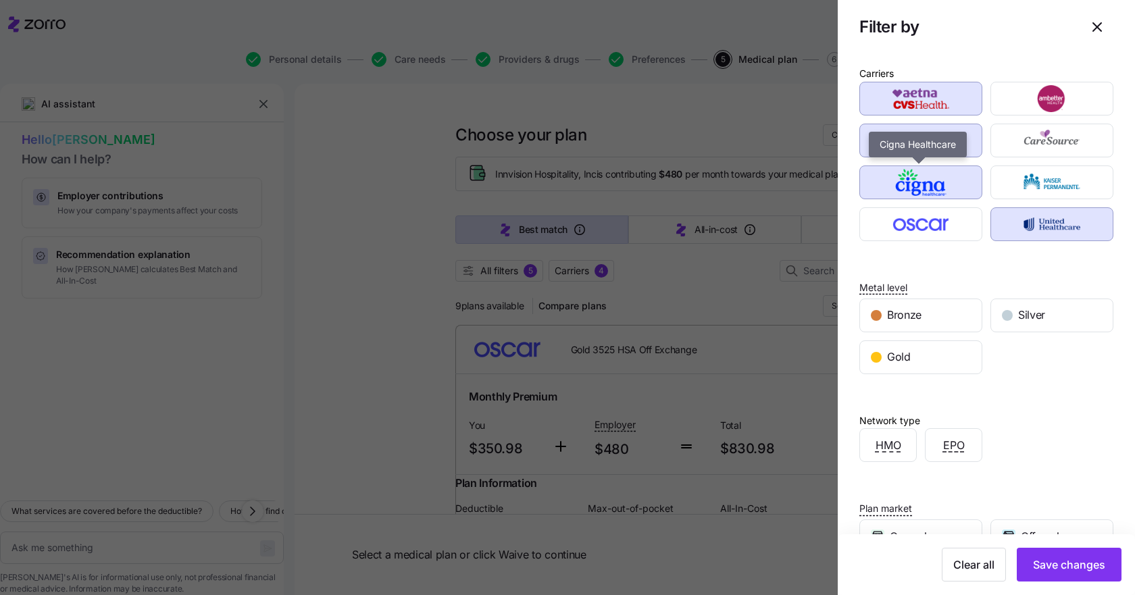
click at [901, 176] on img "button" at bounding box center [920, 182] width 99 height 27
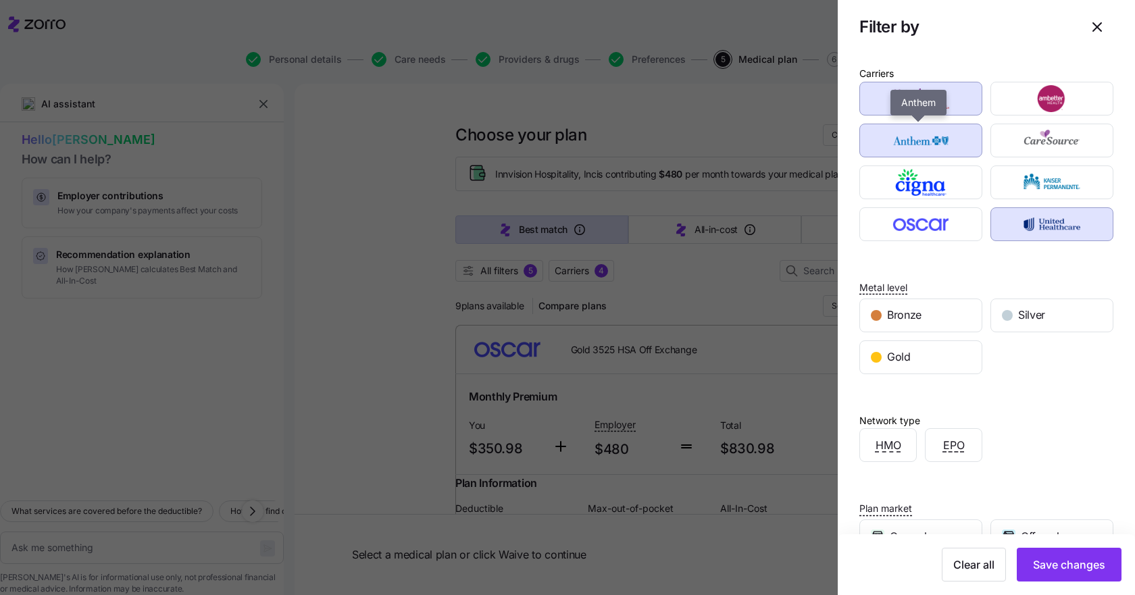
click at [897, 136] on img "button" at bounding box center [920, 140] width 99 height 27
click at [898, 134] on img "button" at bounding box center [920, 140] width 99 height 27
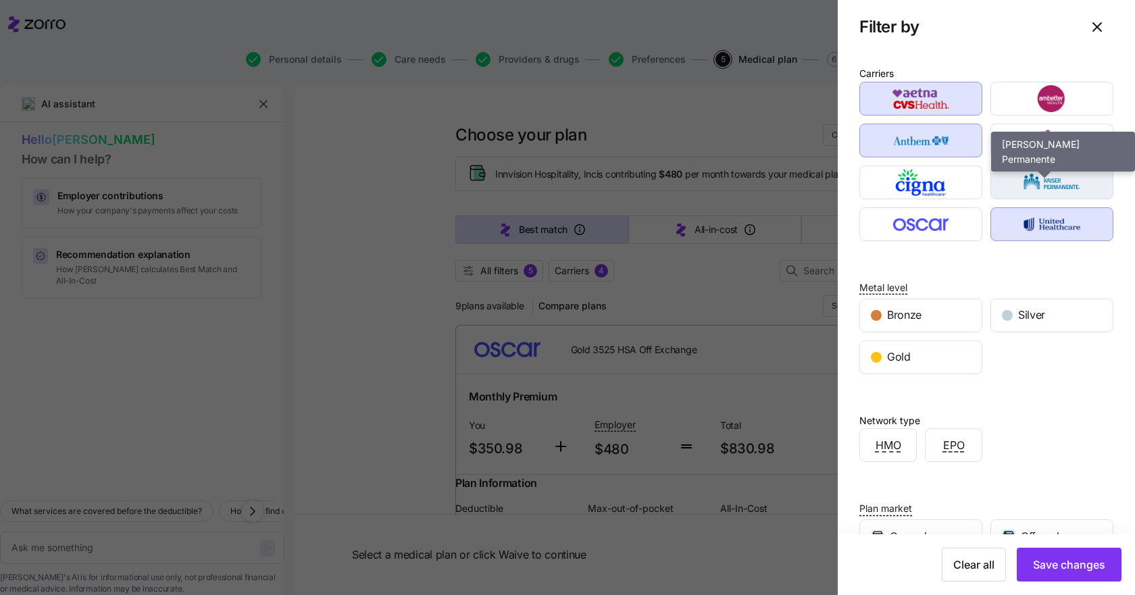
click at [1054, 178] on img "button" at bounding box center [1051, 182] width 99 height 27
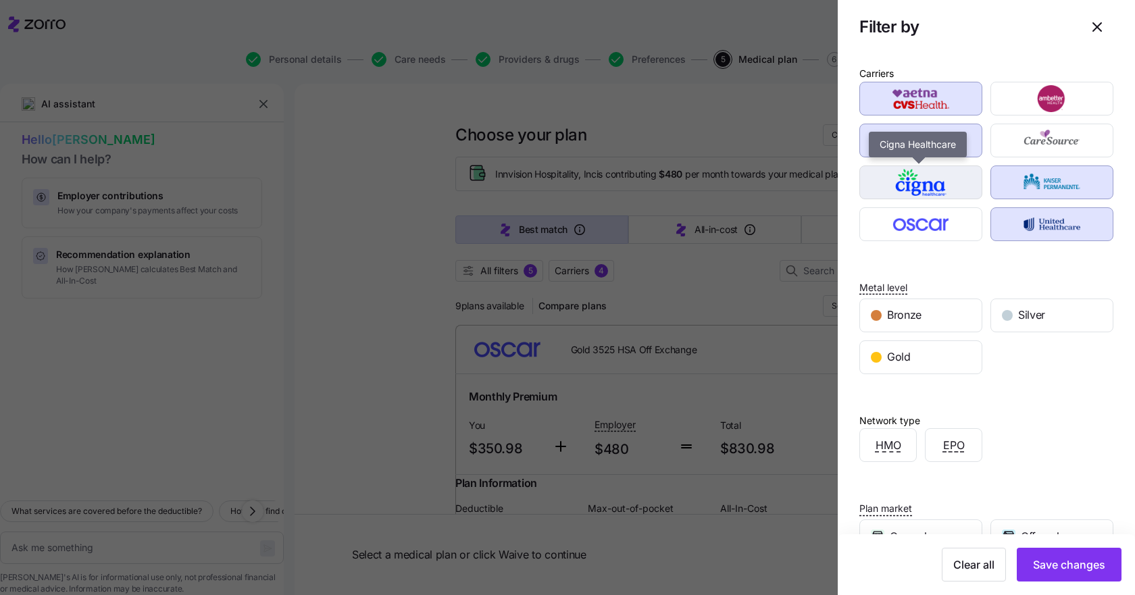
click at [925, 171] on img "button" at bounding box center [920, 182] width 99 height 27
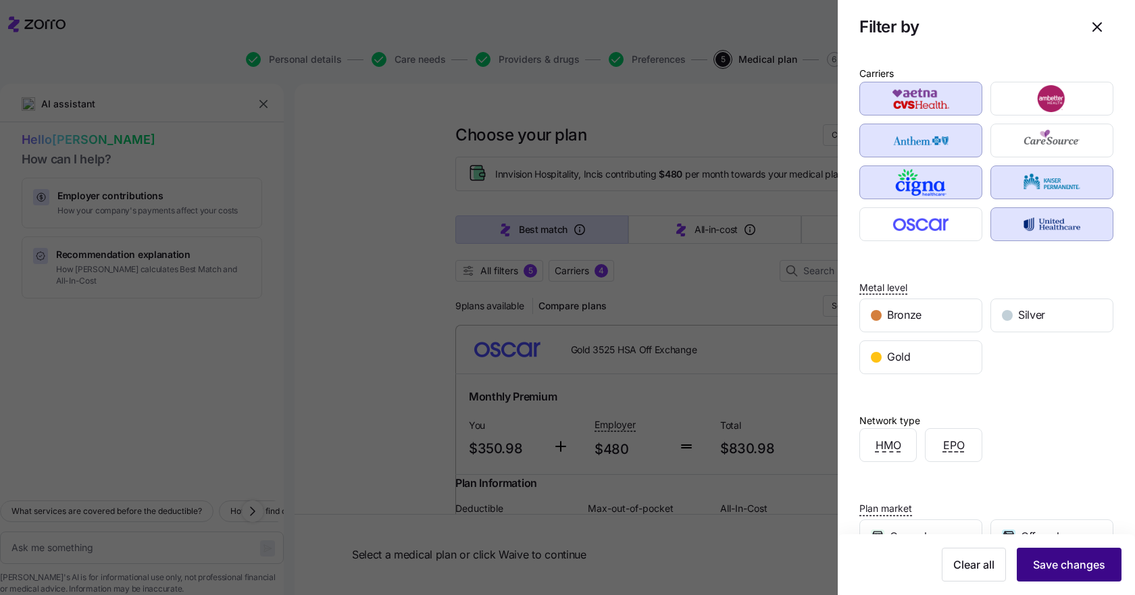
click at [1073, 564] on span "Save changes" at bounding box center [1069, 565] width 72 height 16
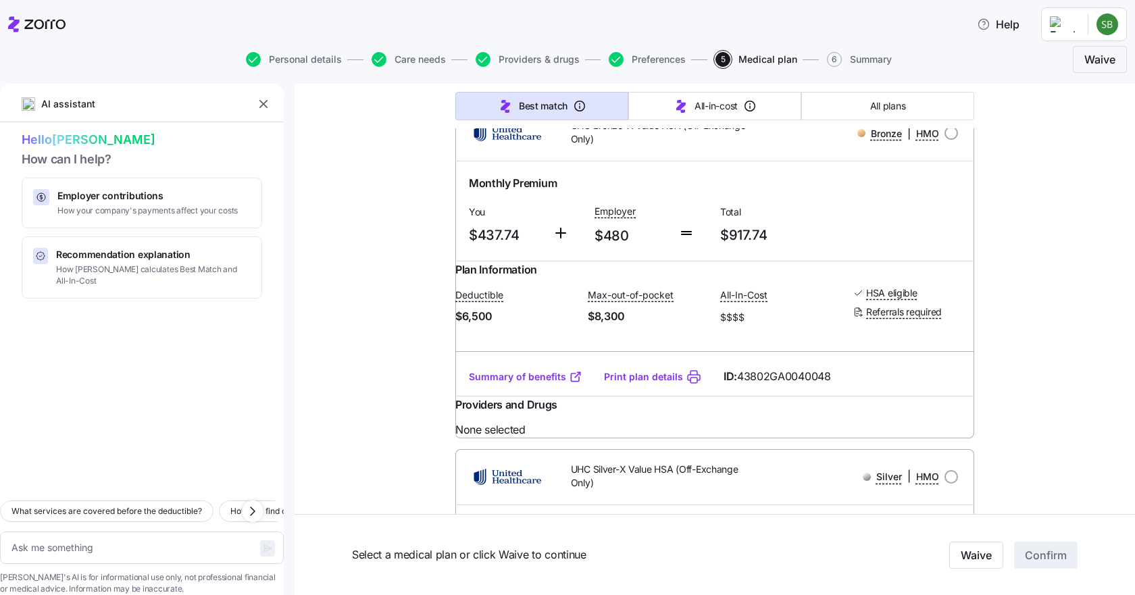
scroll to position [2432, 0]
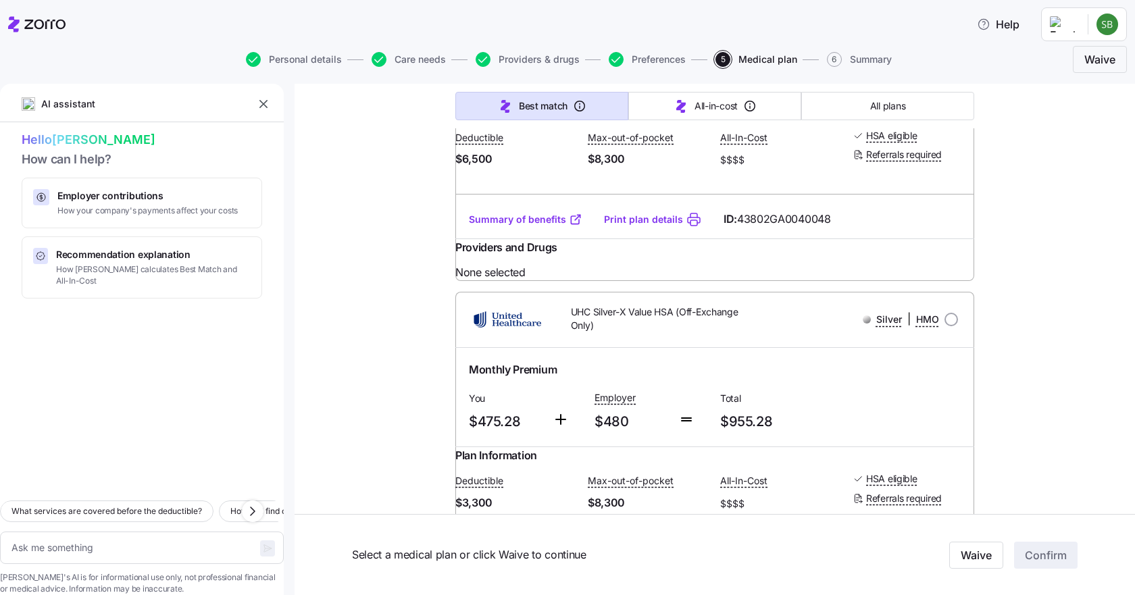
type textarea "x"
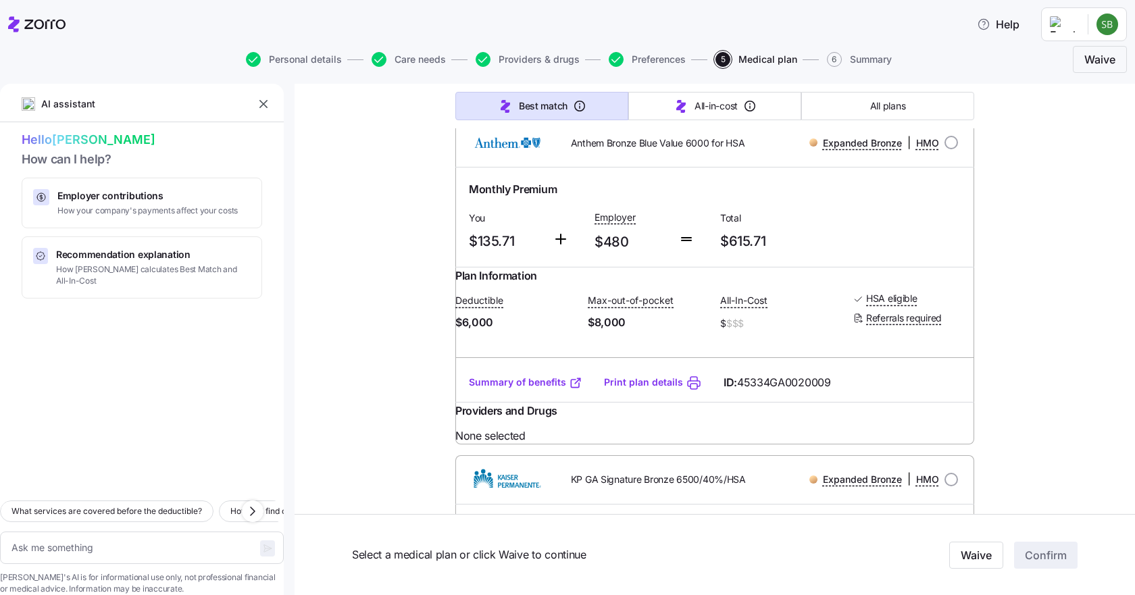
scroll to position [811, 0]
